Goal: Use online tool/utility: Use online tool/utility

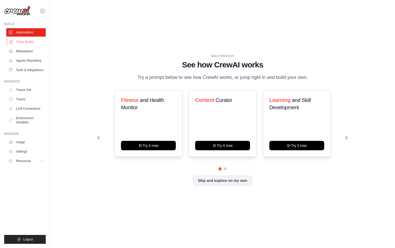
click at [28, 40] on link "Crew Studio" at bounding box center [26, 42] width 39 height 8
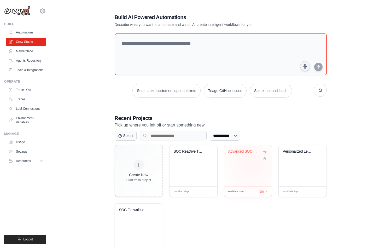
click at [250, 164] on div "Advanced SOC Firewall Analysis Pipe..." at bounding box center [248, 165] width 48 height 41
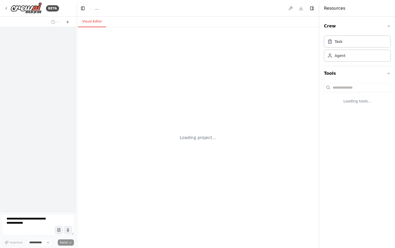
select select "****"
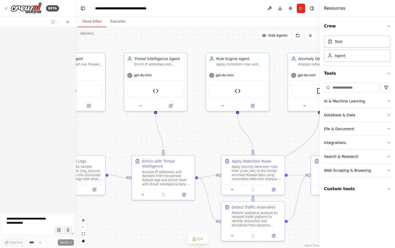
drag, startPoint x: 196, startPoint y: 137, endPoint x: 133, endPoint y: 135, distance: 62.5
click at [133, 135] on div ".deletable-edge-delete-btn { width: 20px; height: 20px; border: 0px solid #ffff…" at bounding box center [198, 137] width 244 height 221
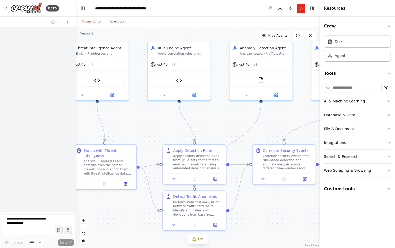
drag, startPoint x: 212, startPoint y: 130, endPoint x: 126, endPoint y: 114, distance: 87.6
click at [128, 115] on div ".deletable-edge-delete-btn { width: 20px; height: 20px; border: 0px solid #ffff…" at bounding box center [198, 137] width 244 height 221
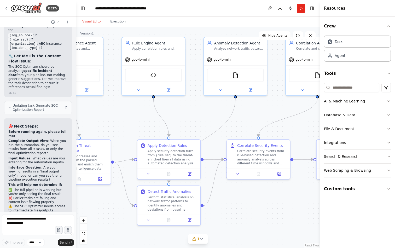
drag, startPoint x: 191, startPoint y: 117, endPoint x: 119, endPoint y: 108, distance: 72.7
click at [120, 108] on div ".deletable-edge-delete-btn { width: 20px; height: 20px; border: 0px solid #ffff…" at bounding box center [198, 137] width 244 height 221
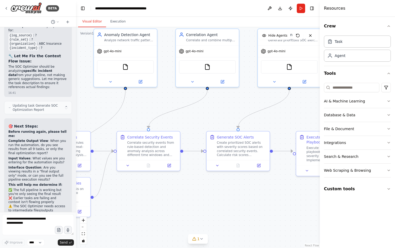
drag, startPoint x: 197, startPoint y: 119, endPoint x: 153, endPoint y: 118, distance: 43.7
click at [144, 119] on div ".deletable-edge-delete-btn { width: 20px; height: 20px; border: 0px solid #ffff…" at bounding box center [198, 137] width 244 height 221
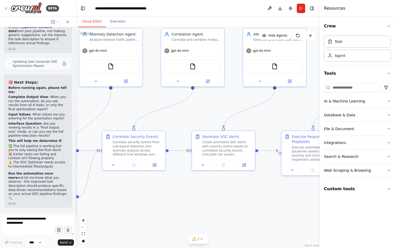
scroll to position [8672, 0]
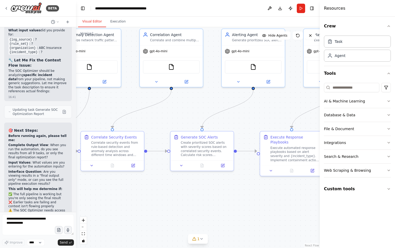
drag, startPoint x: 232, startPoint y: 124, endPoint x: 174, endPoint y: 121, distance: 57.3
click at [174, 122] on div ".deletable-edge-delete-btn { width: 20px; height: 20px; border: 0px solid #ffff…" at bounding box center [198, 137] width 244 height 221
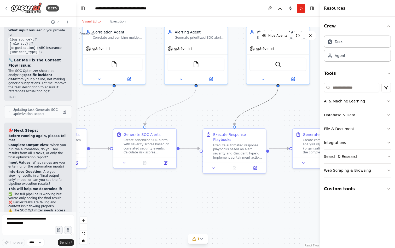
drag, startPoint x: 243, startPoint y: 114, endPoint x: 159, endPoint y: 114, distance: 84.2
click at [159, 114] on div ".deletable-edge-delete-btn { width: 20px; height: 20px; border: 0px solid #ffff…" at bounding box center [198, 137] width 244 height 221
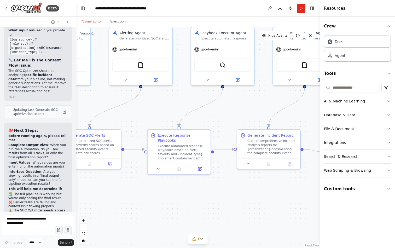
drag, startPoint x: 247, startPoint y: 115, endPoint x: 190, endPoint y: 115, distance: 57.0
click at [189, 116] on div ".deletable-edge-delete-btn { width: 20px; height: 20px; border: 0px solid #ffff…" at bounding box center [198, 137] width 244 height 221
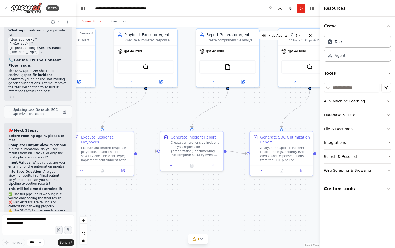
drag, startPoint x: 242, startPoint y: 117, endPoint x: 173, endPoint y: 115, distance: 69.1
click at [163, 118] on div ".deletable-edge-delete-btn { width: 20px; height: 20px; border: 0px solid #ffff…" at bounding box center [198, 137] width 244 height 221
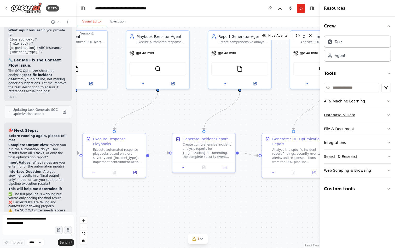
drag, startPoint x: 297, startPoint y: 115, endPoint x: 378, endPoint y: 119, distance: 81.4
click at [382, 118] on div "BETA Design specialized AI agents for SOC operations focusing on firewall log a…" at bounding box center [197, 124] width 395 height 248
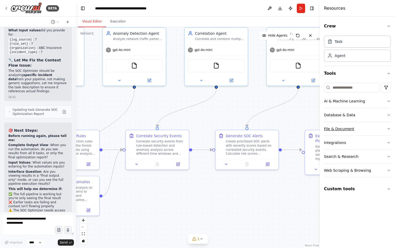
drag, startPoint x: 190, startPoint y: 125, endPoint x: 348, endPoint y: 123, distance: 157.9
click at [356, 121] on div "BETA Design specialized AI agents for SOC operations focusing on firewall log a…" at bounding box center [197, 124] width 395 height 248
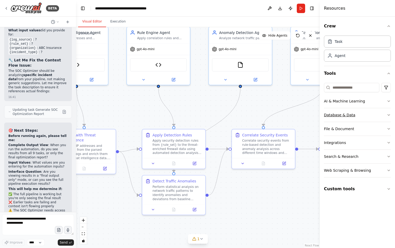
drag, startPoint x: 218, startPoint y: 119, endPoint x: 341, endPoint y: 119, distance: 123.6
click at [341, 119] on div "BETA Design specialized AI agents for SOC operations focusing on firewall log a…" at bounding box center [197, 124] width 395 height 248
